Goal: Task Accomplishment & Management: Complete application form

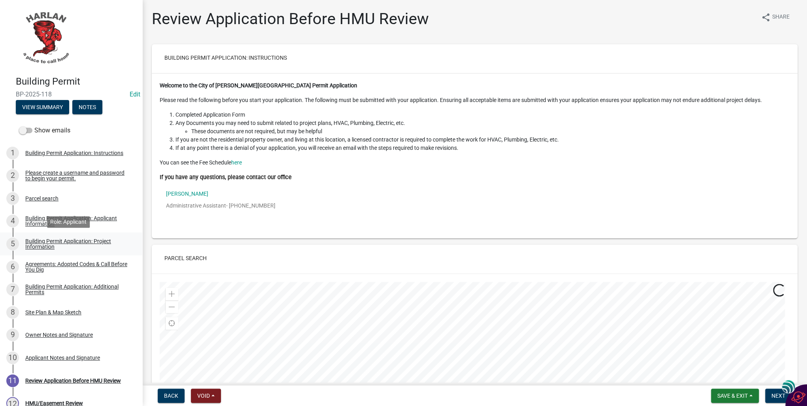
click at [36, 241] on div "Building Permit Application: Project Information" at bounding box center [77, 243] width 104 height 11
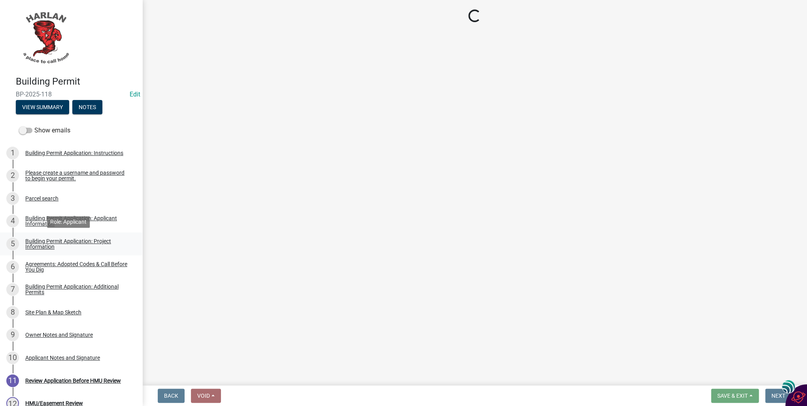
select select "44c2b514-5af7-47f9-a52a-46f06f30c7c0"
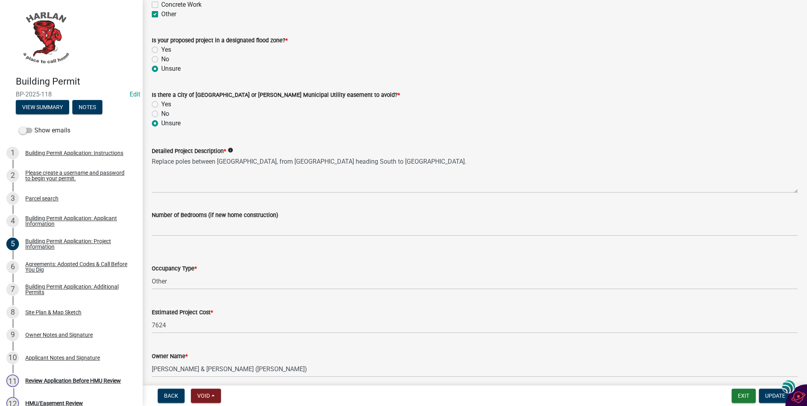
scroll to position [406, 0]
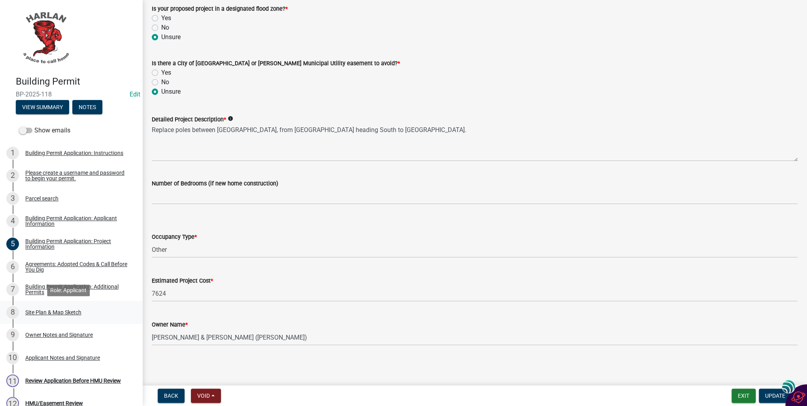
click at [40, 310] on div "Site Plan & Map Sketch" at bounding box center [53, 312] width 56 height 6
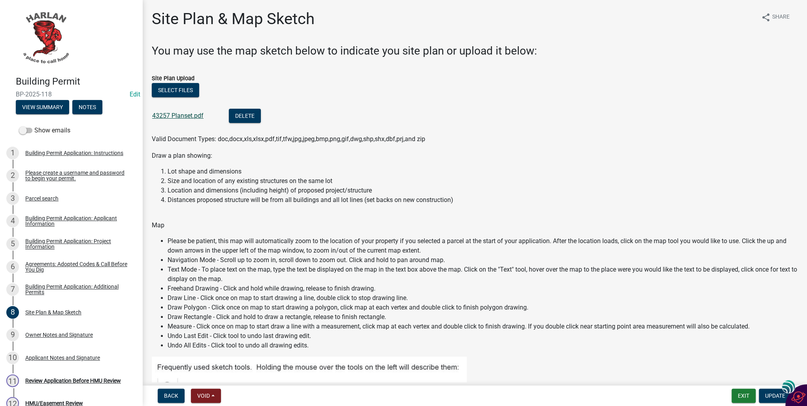
click at [179, 117] on link "43257 Planset.pdf" at bounding box center [177, 116] width 51 height 8
click at [34, 174] on div "Please create a username and password to begin your permit." at bounding box center [77, 175] width 104 height 11
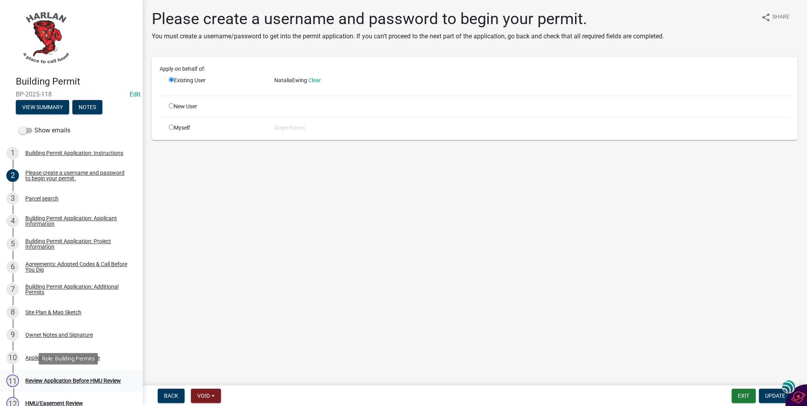
click at [38, 379] on div "Review Application Before HMU Review" at bounding box center [73, 381] width 96 height 6
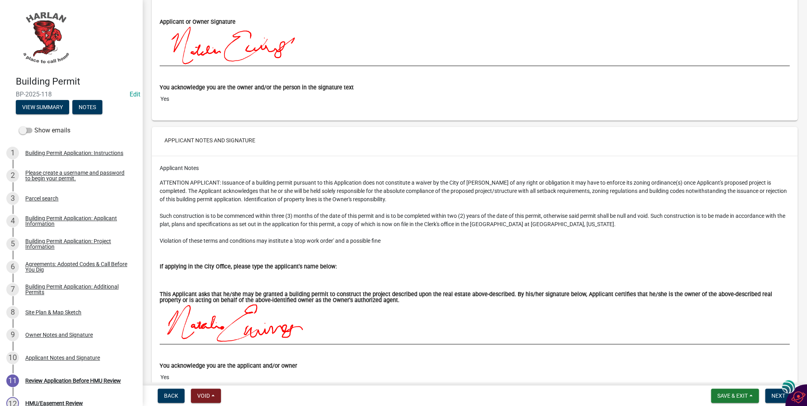
scroll to position [4173, 0]
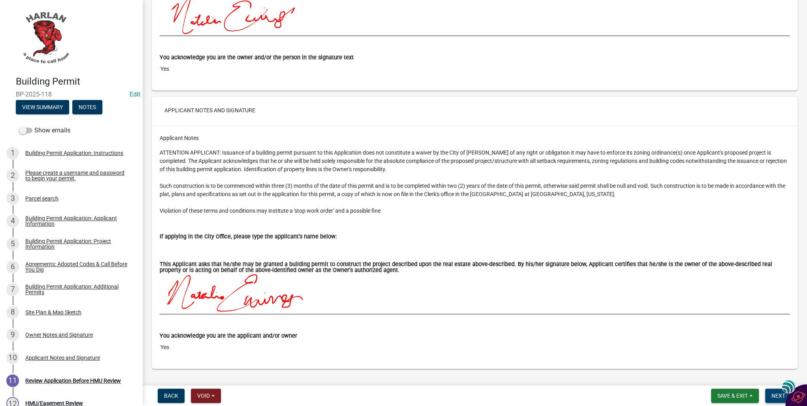
click at [776, 394] on span "Next" at bounding box center [778, 395] width 14 height 6
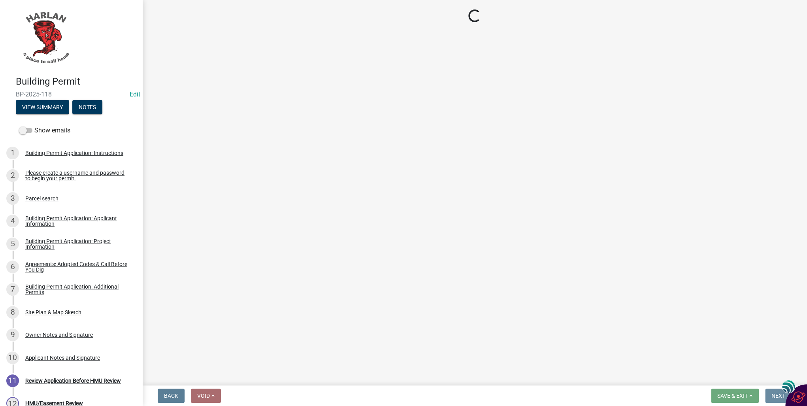
scroll to position [0, 0]
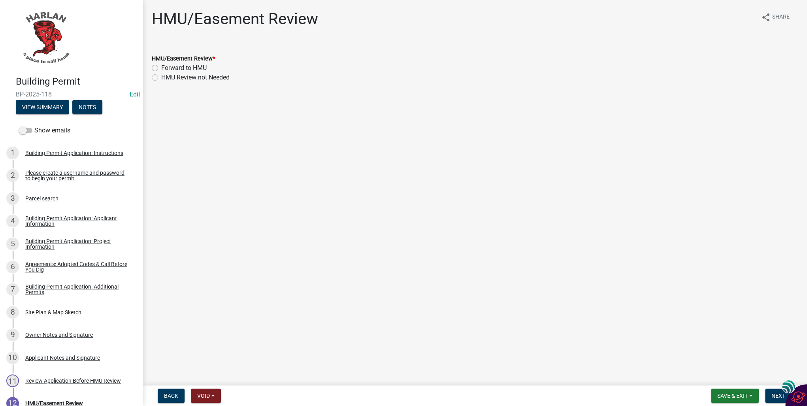
click at [161, 66] on label "Forward to HMU" at bounding box center [183, 67] width 45 height 9
click at [161, 66] on input "Forward to HMU" at bounding box center [163, 65] width 5 height 5
radio input "true"
click at [773, 396] on span "Next" at bounding box center [778, 395] width 14 height 6
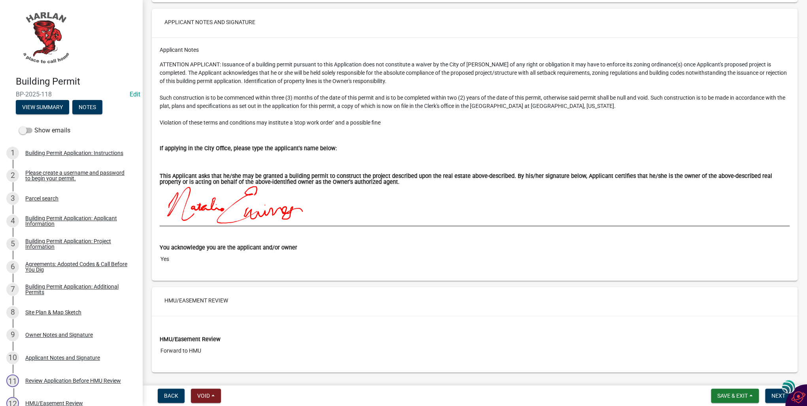
scroll to position [4264, 0]
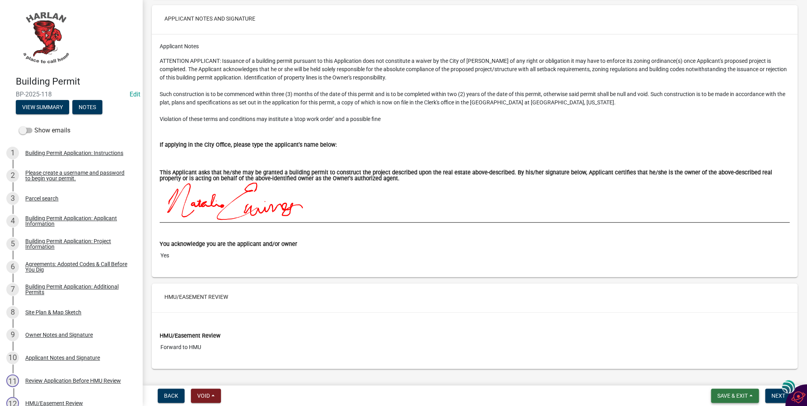
click at [738, 396] on span "Save & Exit" at bounding box center [732, 395] width 30 height 6
click at [642, 360] on main "Review Application share Share Building Permit Application: Instructions Welcom…" at bounding box center [474, 191] width 665 height 382
click at [774, 393] on span "Next" at bounding box center [778, 395] width 14 height 6
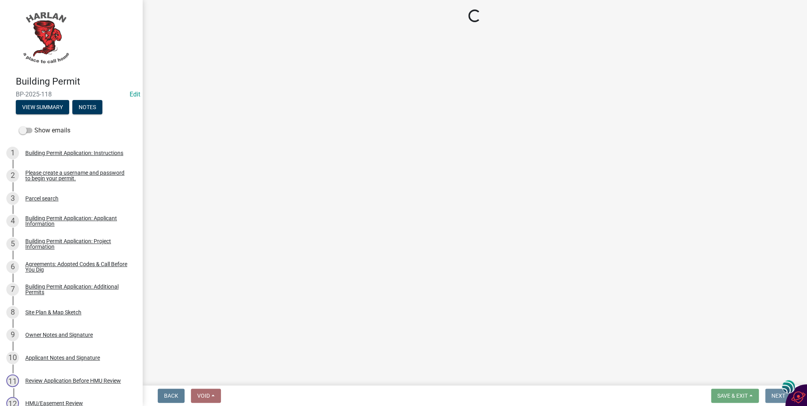
scroll to position [0, 0]
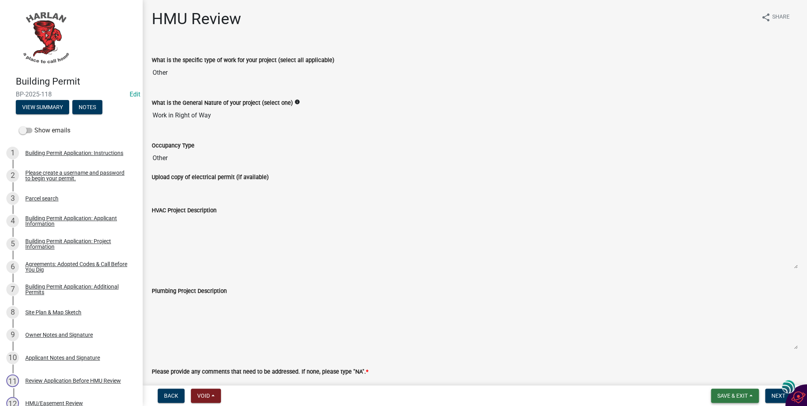
click at [737, 397] on span "Save & Exit" at bounding box center [732, 395] width 30 height 6
click at [724, 378] on button "Save & Exit" at bounding box center [726, 374] width 63 height 19
